Goal: Information Seeking & Learning: Learn about a topic

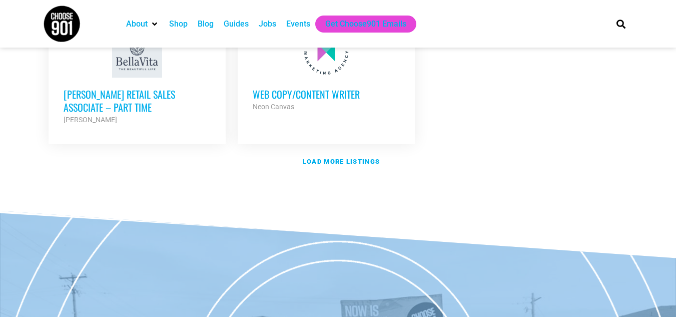
scroll to position [1302, 0]
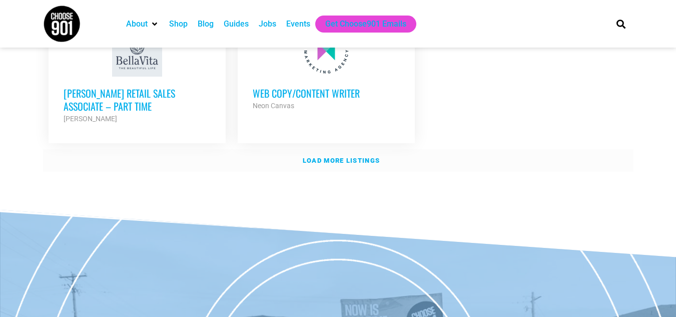
click at [365, 157] on strong "Load more listings" at bounding box center [341, 161] width 77 height 8
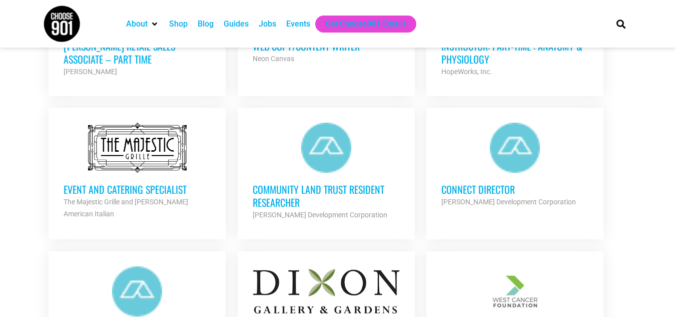
scroll to position [1402, 0]
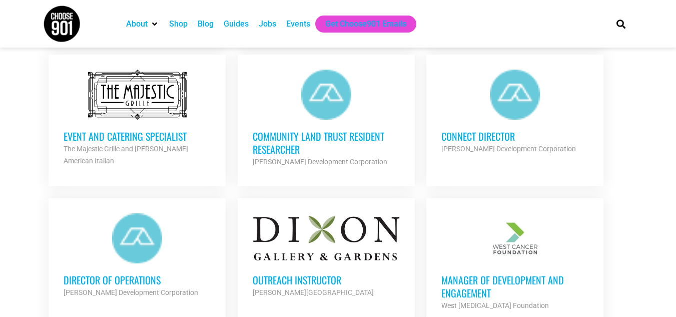
click at [360, 130] on h3 "Community Land Trust Resident Researcher" at bounding box center [326, 143] width 147 height 26
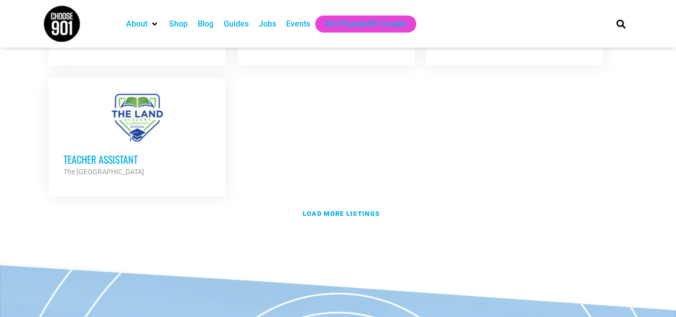
scroll to position [2253, 0]
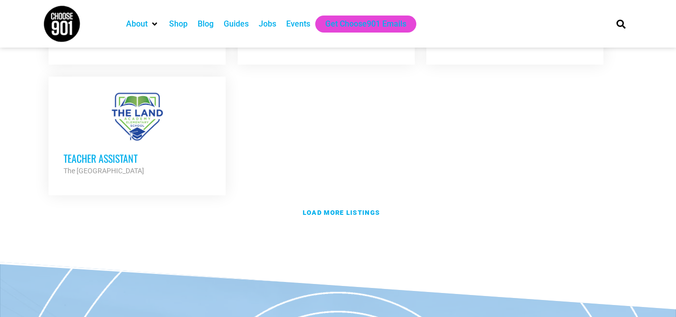
click at [124, 152] on h3 "Teacher Assistant" at bounding box center [137, 158] width 147 height 13
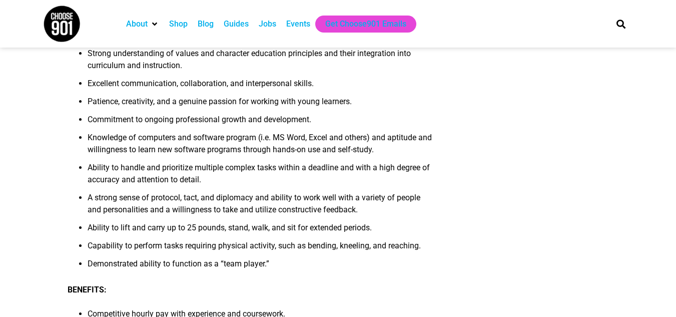
scroll to position [1302, 0]
